Goal: Navigation & Orientation: Find specific page/section

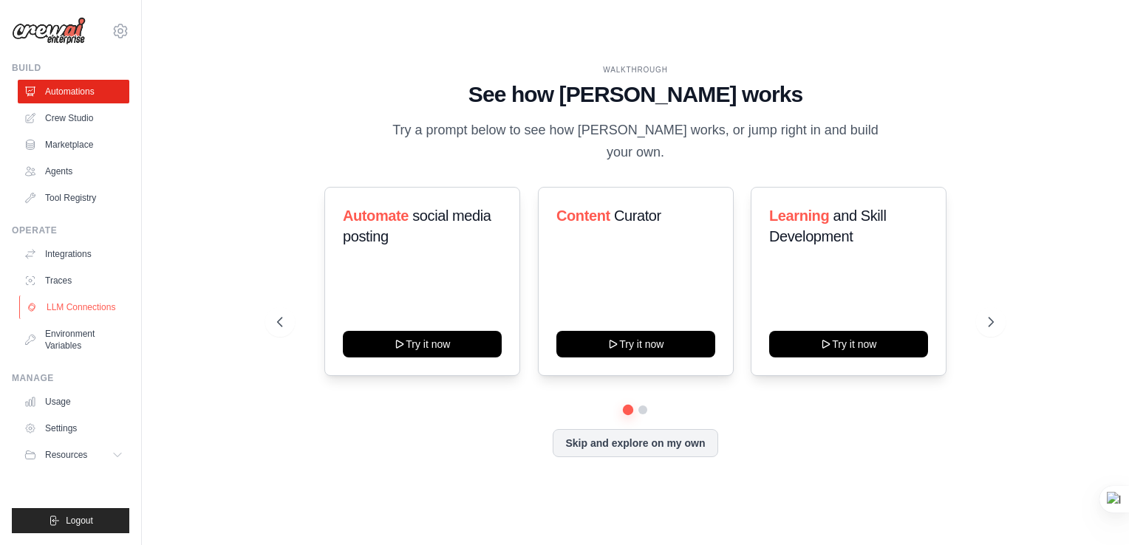
click at [100, 316] on link "LLM Connections" at bounding box center [75, 308] width 112 height 24
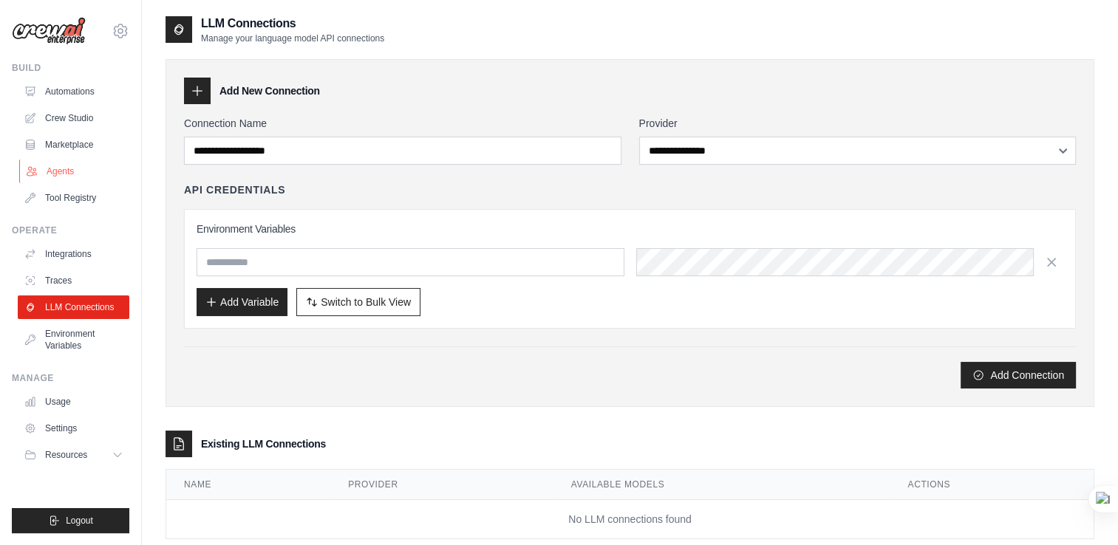
click at [68, 177] on link "Agents" at bounding box center [75, 172] width 112 height 24
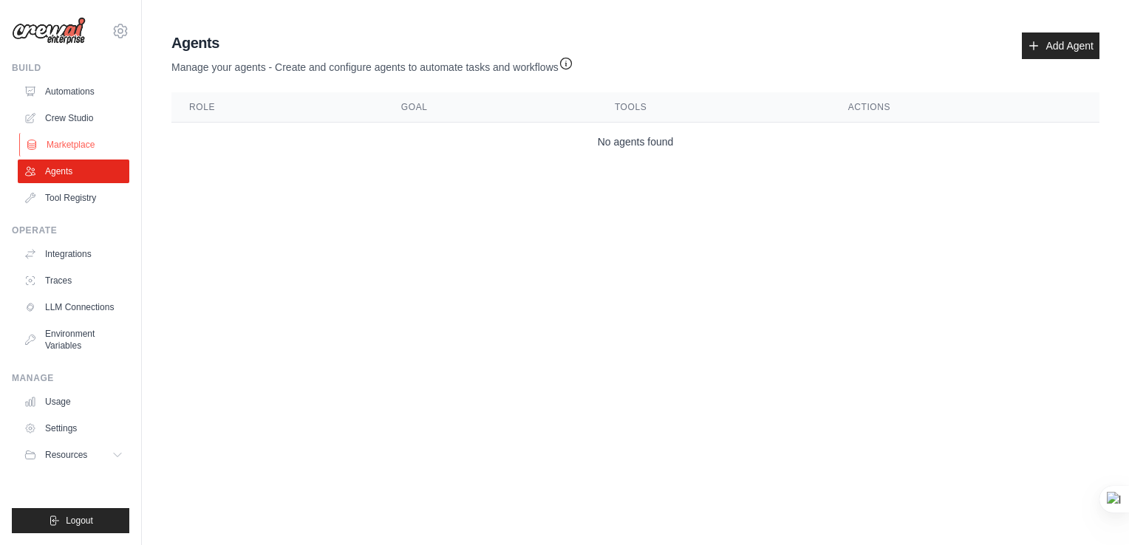
click at [107, 137] on link "Marketplace" at bounding box center [75, 145] width 112 height 24
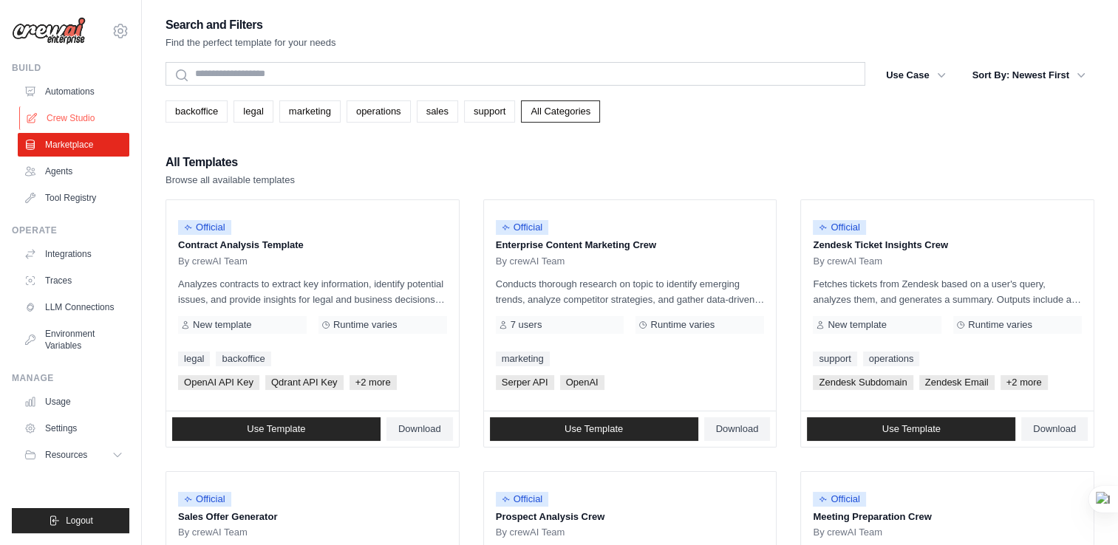
click at [86, 111] on link "Crew Studio" at bounding box center [75, 118] width 112 height 24
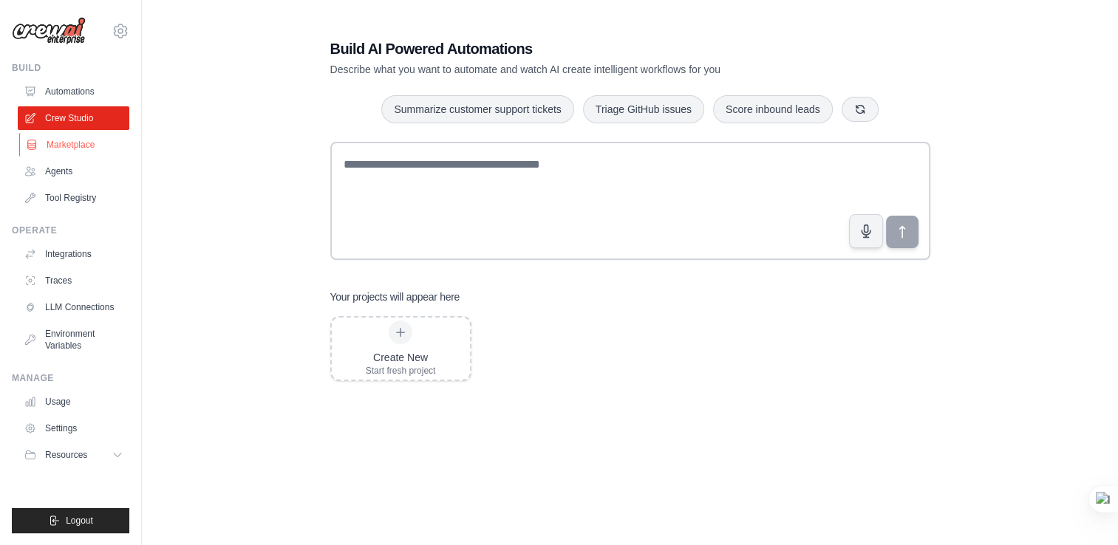
click at [78, 146] on link "Marketplace" at bounding box center [75, 145] width 112 height 24
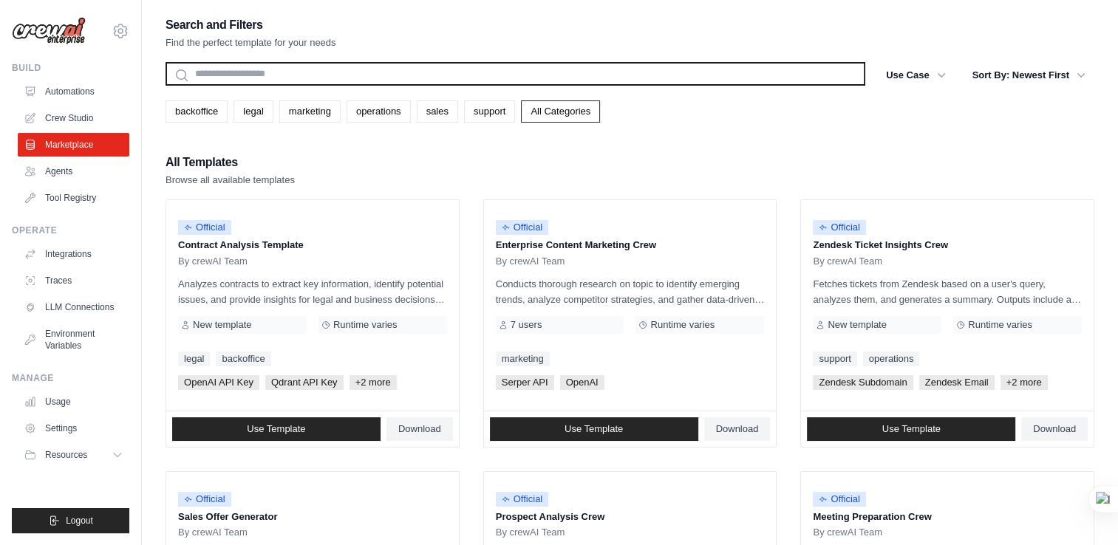
click at [488, 78] on input "text" at bounding box center [516, 74] width 700 height 24
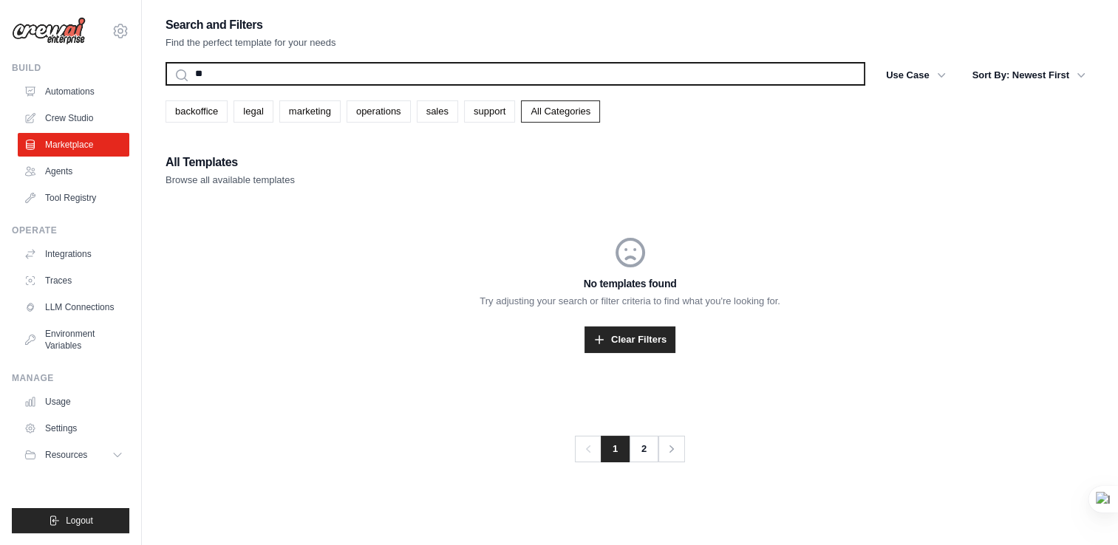
type input "*"
